Goal: Information Seeking & Learning: Learn about a topic

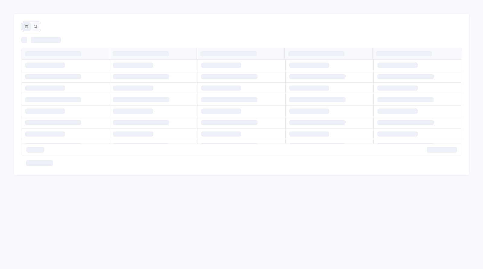
click at [34, 26] on icon at bounding box center [36, 26] width 4 height 4
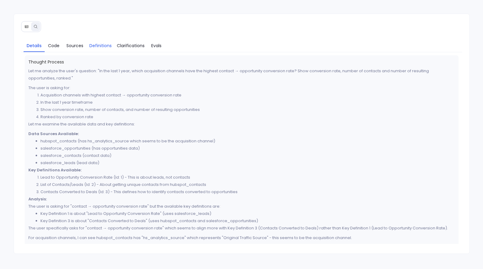
click at [95, 43] on span "Definitions" at bounding box center [100, 45] width 22 height 7
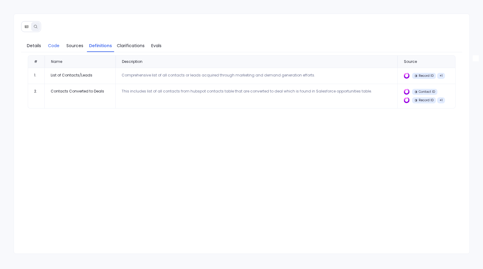
click at [52, 47] on span "Code" at bounding box center [53, 45] width 11 height 7
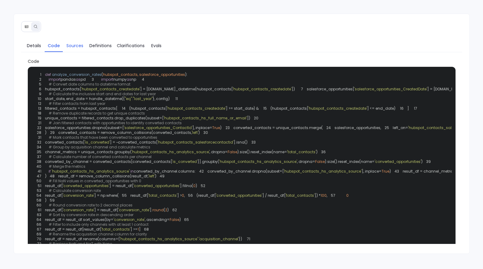
click at [70, 45] on span "Sources" at bounding box center [74, 45] width 17 height 7
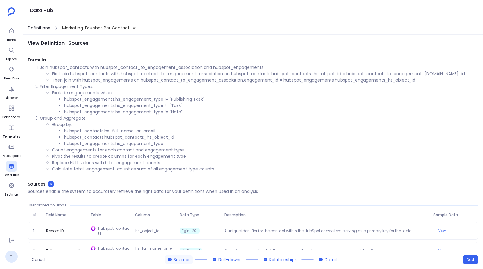
click at [38, 25] on span "Definitions" at bounding box center [39, 28] width 22 height 6
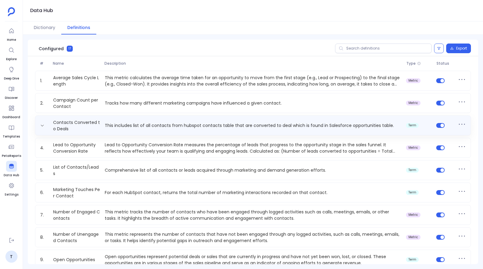
click at [127, 126] on p "This includes list of all contacts from hubspot contacts table that are convert…" at bounding box center [252, 125] width 301 height 6
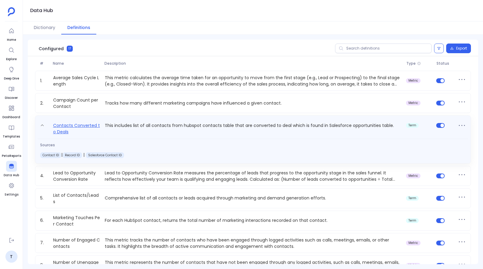
click at [77, 124] on link "Contacts Converted to Deals" at bounding box center [77, 128] width 52 height 13
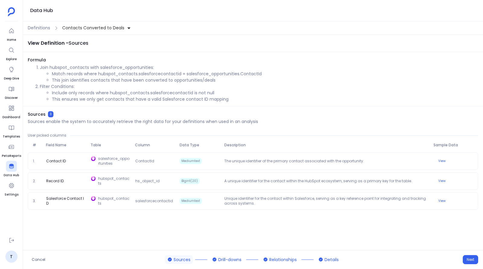
click at [146, 74] on li "Match records where hubspot_contacts.salesforcecontactid = salesforce_opportuni…" at bounding box center [265, 74] width 426 height 6
copy li "salesforcecontactid"
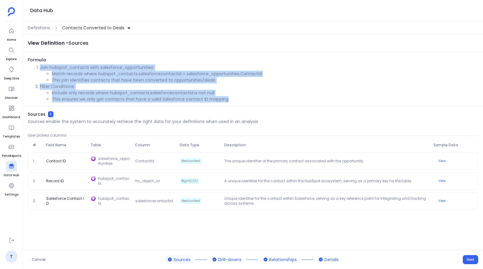
drag, startPoint x: 230, startPoint y: 98, endPoint x: 40, endPoint y: 68, distance: 193.0
click at [40, 68] on ol "Join hubspot_contacts with salesforce_opportunities: Match records where hubspo…" at bounding box center [253, 83] width 451 height 38
copy ol "Join hubspot_contacts with salesforce_opportunities: Match records where hubspo…"
click at [174, 75] on li "Match records where hubspot_contacts.salesforcecontactid = salesforce_opportuni…" at bounding box center [265, 74] width 426 height 6
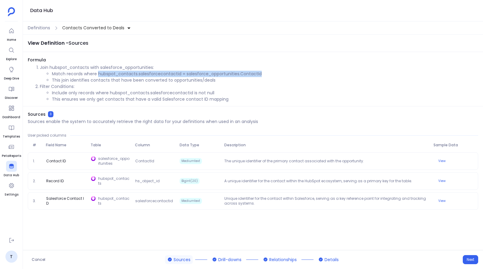
drag, startPoint x: 97, startPoint y: 75, endPoint x: 265, endPoint y: 76, distance: 167.3
click at [265, 76] on li "Match records where hubspot_contacts.salesforcecontactid = salesforce_opportuni…" at bounding box center [265, 74] width 426 height 6
copy li "hubspot_contacts.salesforcecontactid = salesforce_opportunities.ContactId"
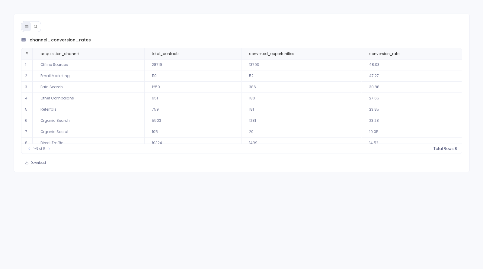
click at [36, 27] on icon at bounding box center [36, 26] width 4 height 4
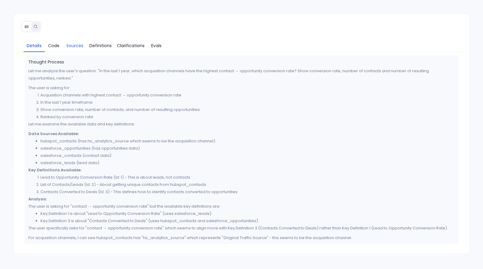
click at [83, 47] on span "Sources" at bounding box center [74, 45] width 17 height 7
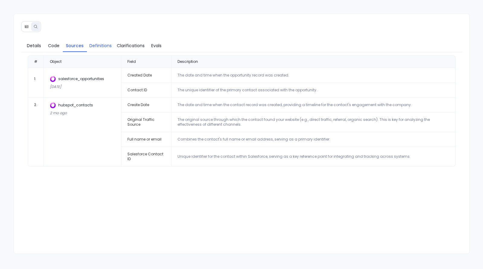
click at [105, 45] on span "Definitions" at bounding box center [100, 45] width 22 height 7
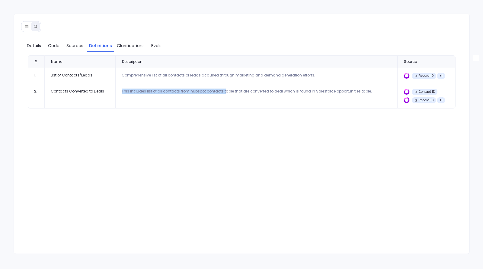
drag, startPoint x: 121, startPoint y: 90, endPoint x: 223, endPoint y: 90, distance: 101.8
click at [223, 90] on div "This includes list of all contacts from hubspot contacts table that are convert…" at bounding box center [257, 91] width 270 height 5
click at [77, 48] on span "Sources" at bounding box center [74, 45] width 17 height 7
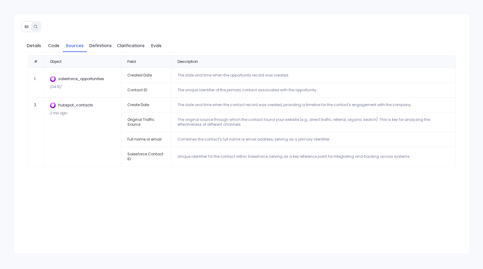
click at [135, 120] on td "Original Traffic Source" at bounding box center [146, 122] width 50 height 20
copy td "Original Traffic Source"
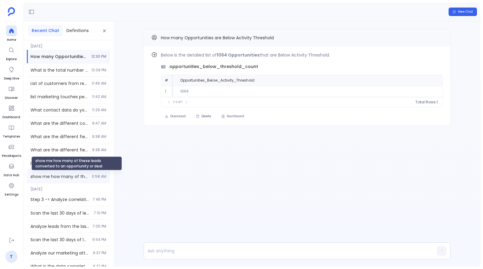
click at [68, 178] on span "show me how many of these leads converted to an opportunity or deal" at bounding box center [60, 176] width 58 height 6
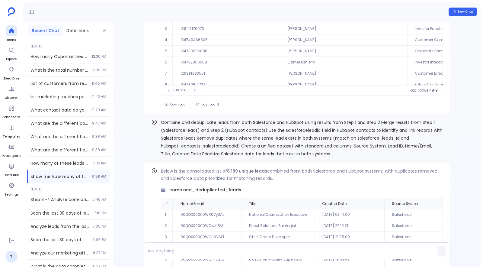
scroll to position [-1036, 0]
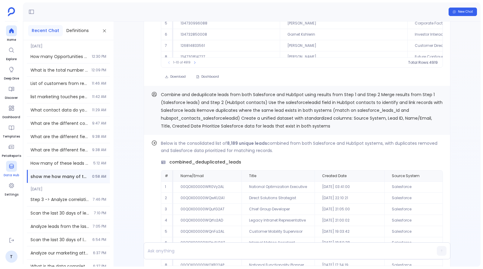
click at [8, 170] on div at bounding box center [11, 166] width 11 height 11
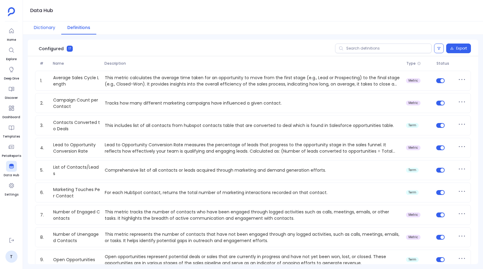
click at [43, 26] on button "Dictionary" at bounding box center [45, 27] width 34 height 13
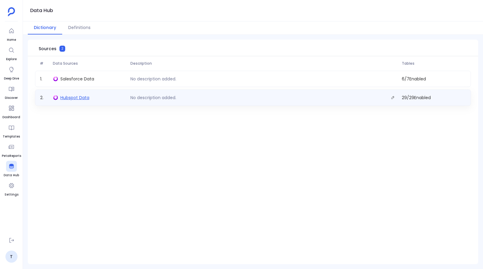
click at [79, 97] on span "Hubspot Data" at bounding box center [74, 98] width 29 height 6
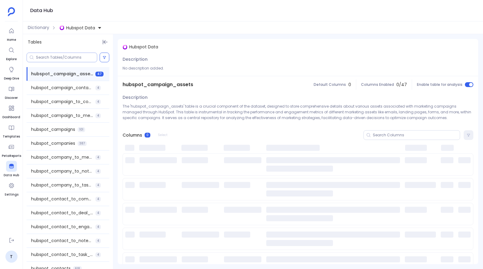
click at [53, 56] on input at bounding box center [66, 57] width 61 height 5
paste input "Original Traffic Source"
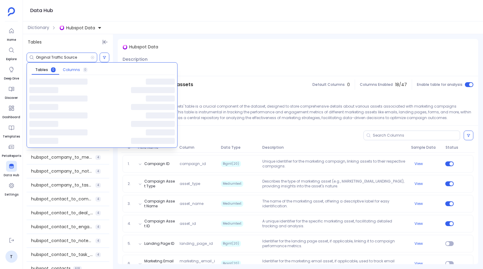
type input "Original Traffic Source"
click at [74, 67] on span "Columns" at bounding box center [71, 69] width 17 height 5
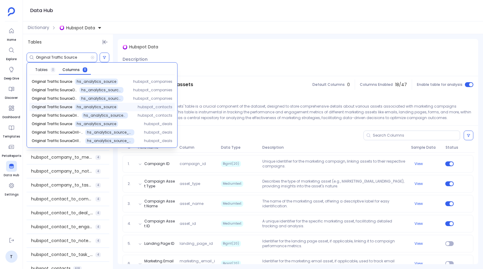
click at [141, 107] on span "hubspot_contacts" at bounding box center [155, 106] width 35 height 5
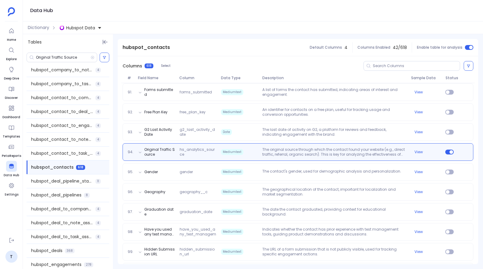
scroll to position [1865, 0]
